Goal: Transaction & Acquisition: Book appointment/travel/reservation

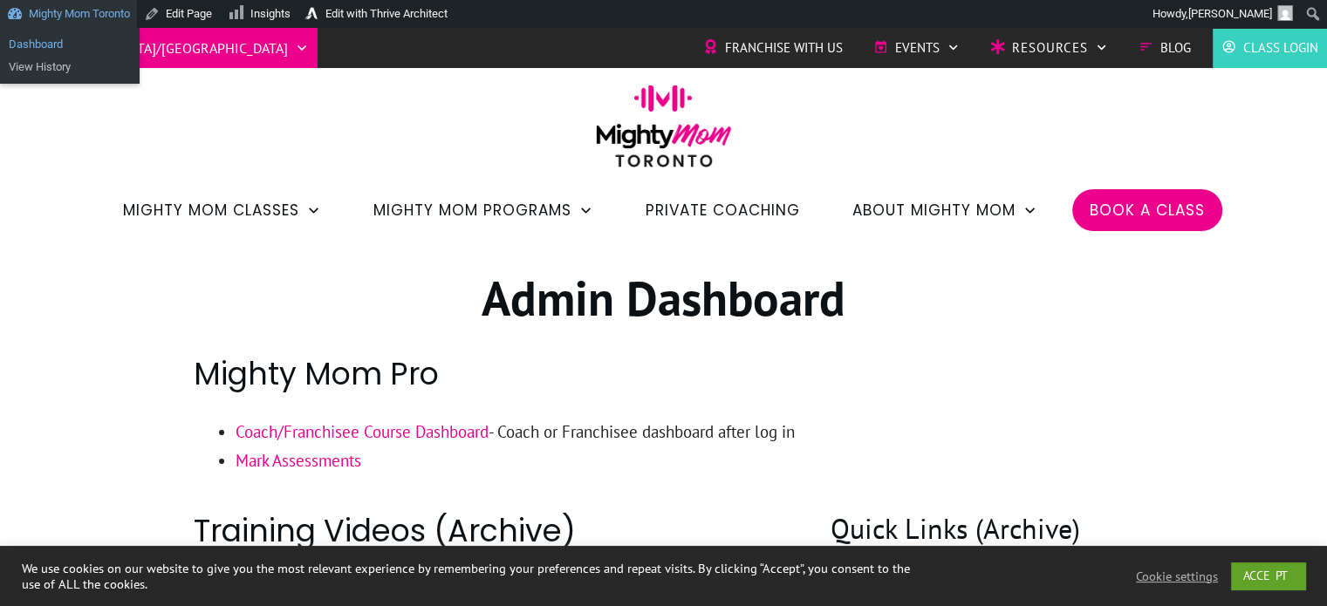
click at [38, 40] on link "Dashboard" at bounding box center [70, 44] width 140 height 23
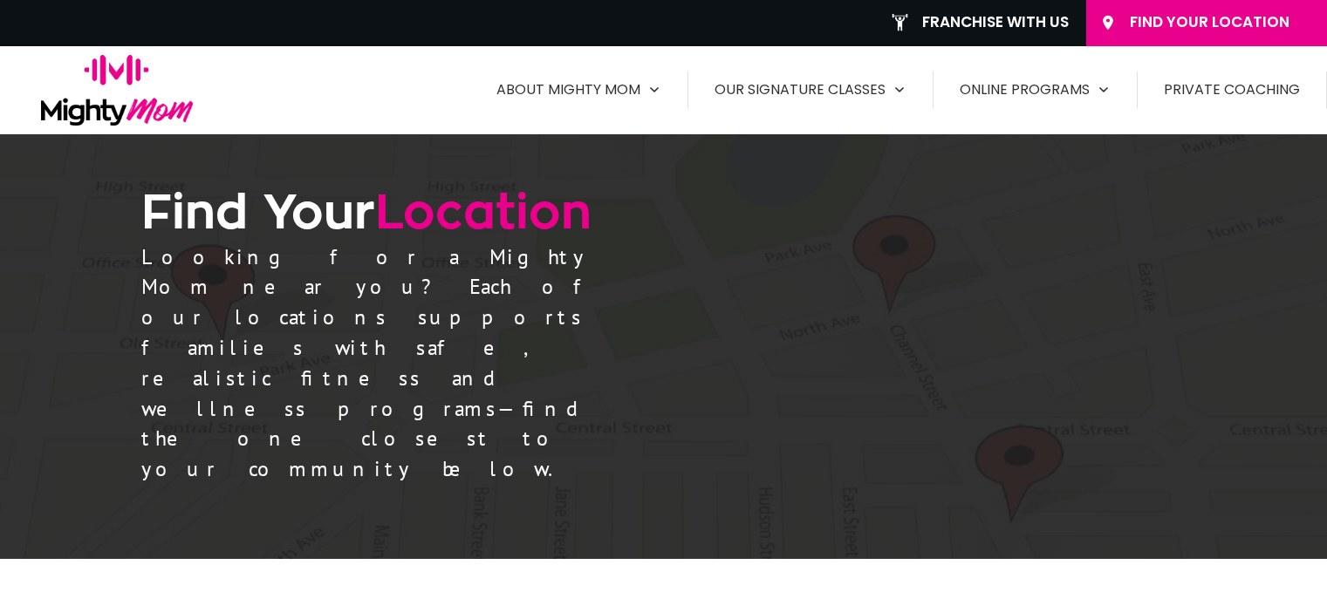
scroll to position [1384, 0]
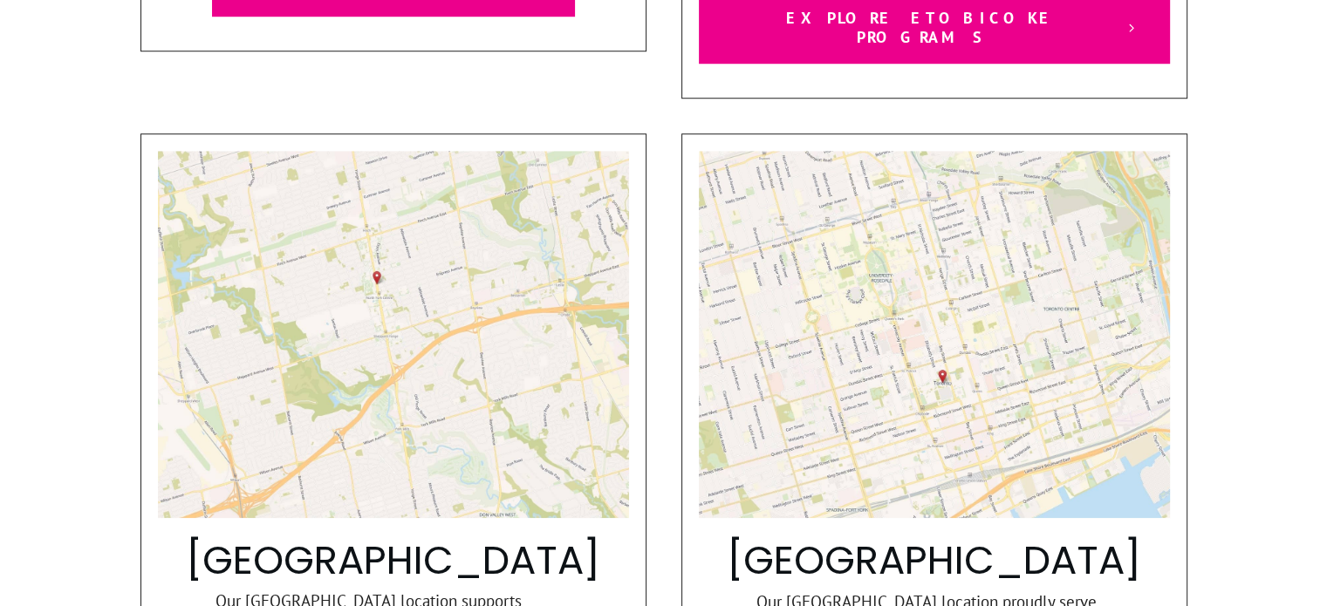
click at [856, 537] on h2 "Toronto" at bounding box center [934, 561] width 469 height 49
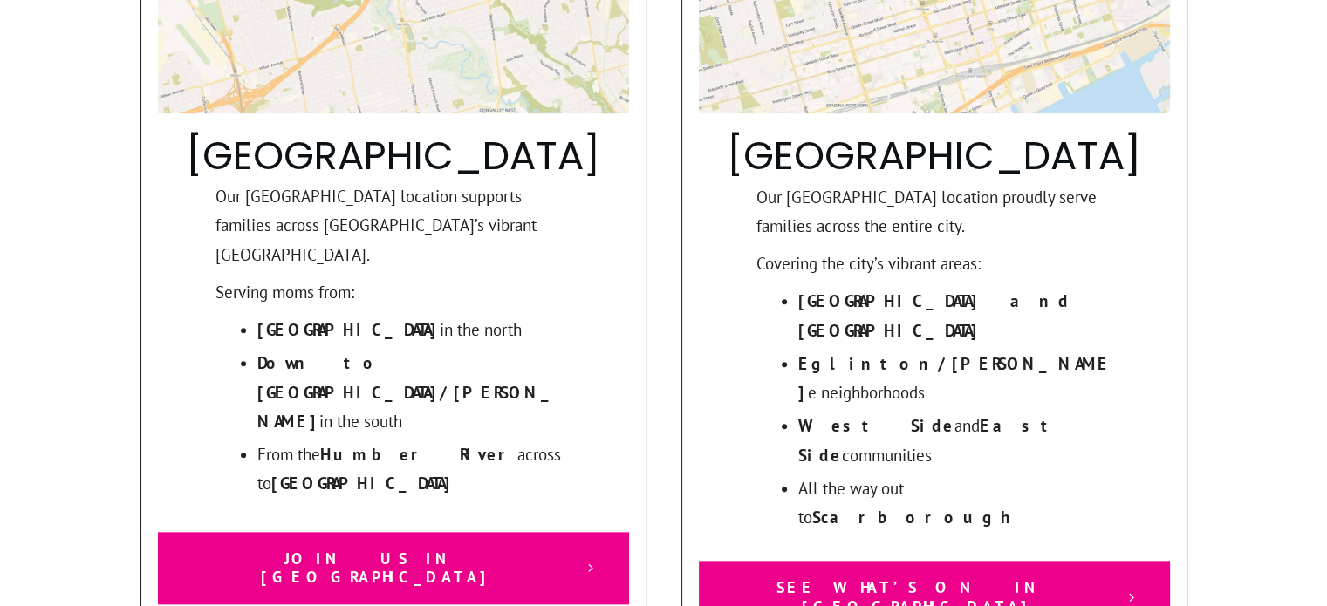
click at [876, 579] on span "See What’s On in Toronto" at bounding box center [920, 598] width 381 height 38
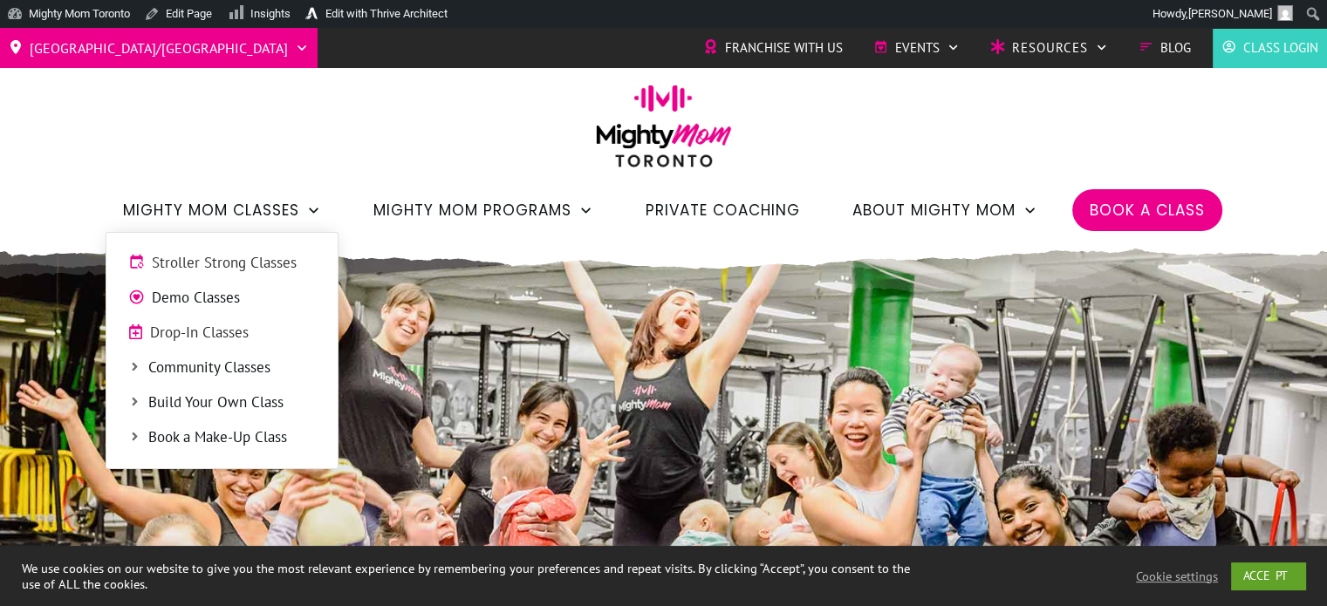
click at [228, 265] on span "Stroller Strong Classes" at bounding box center [234, 263] width 164 height 23
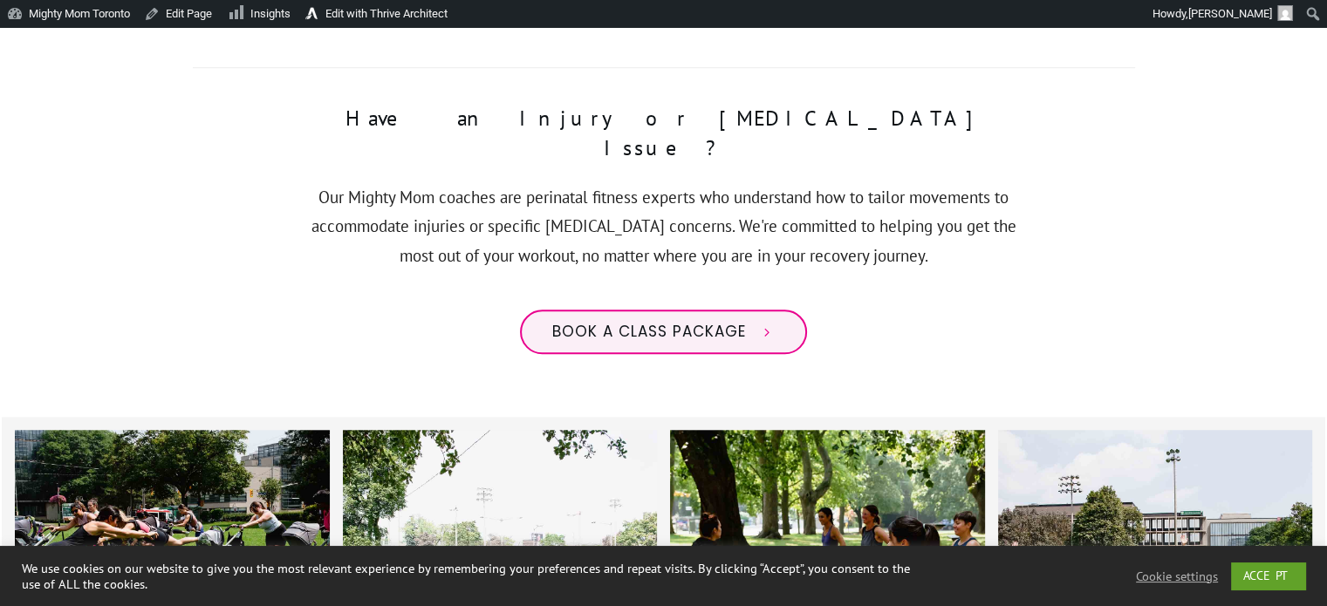
scroll to position [1434, 0]
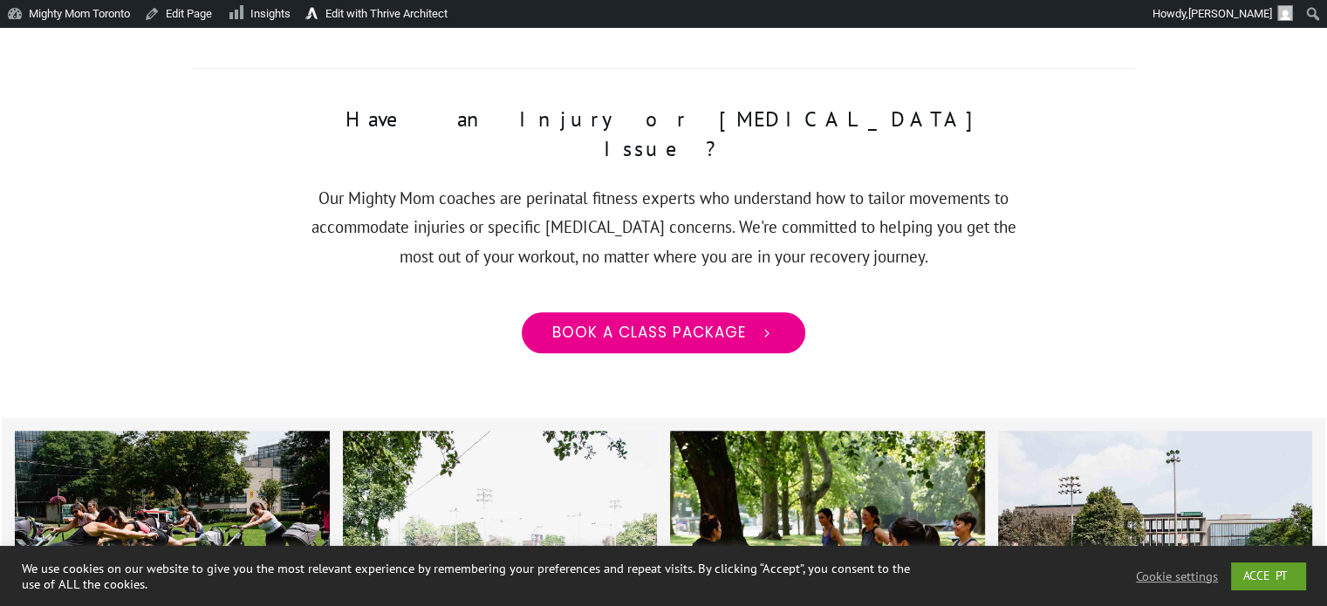
click at [697, 324] on span "Book a class package" at bounding box center [649, 333] width 194 height 19
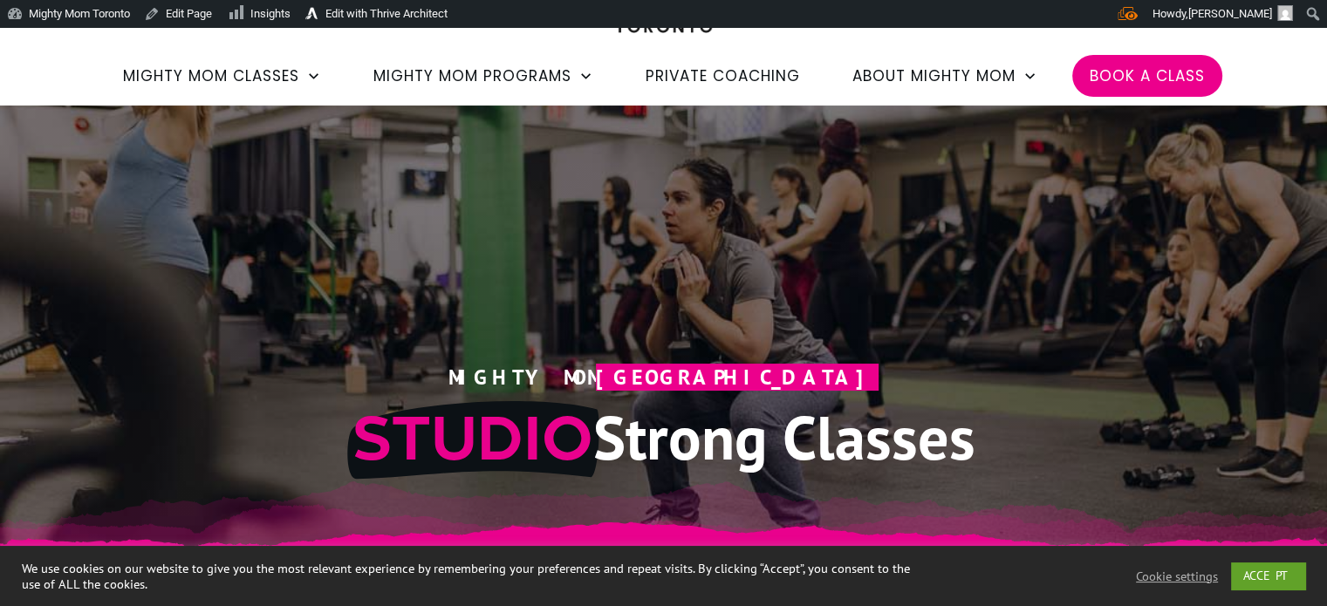
scroll to position [56, 0]
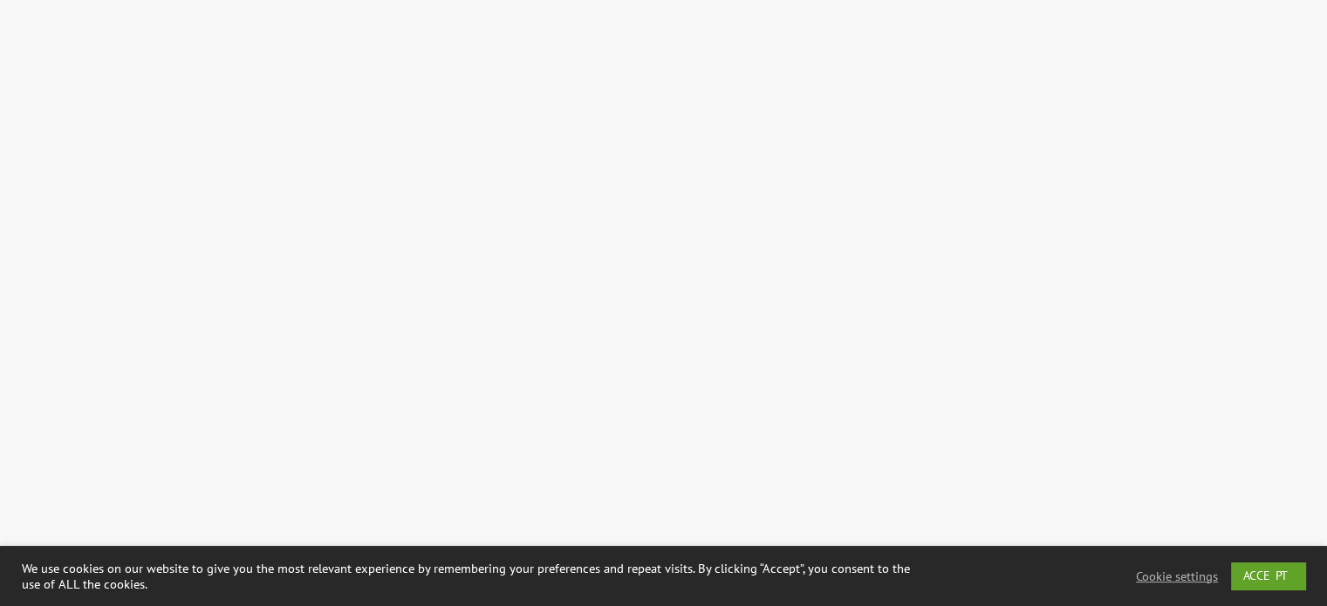
scroll to position [5497, 0]
